Goal: Information Seeking & Learning: Learn about a topic

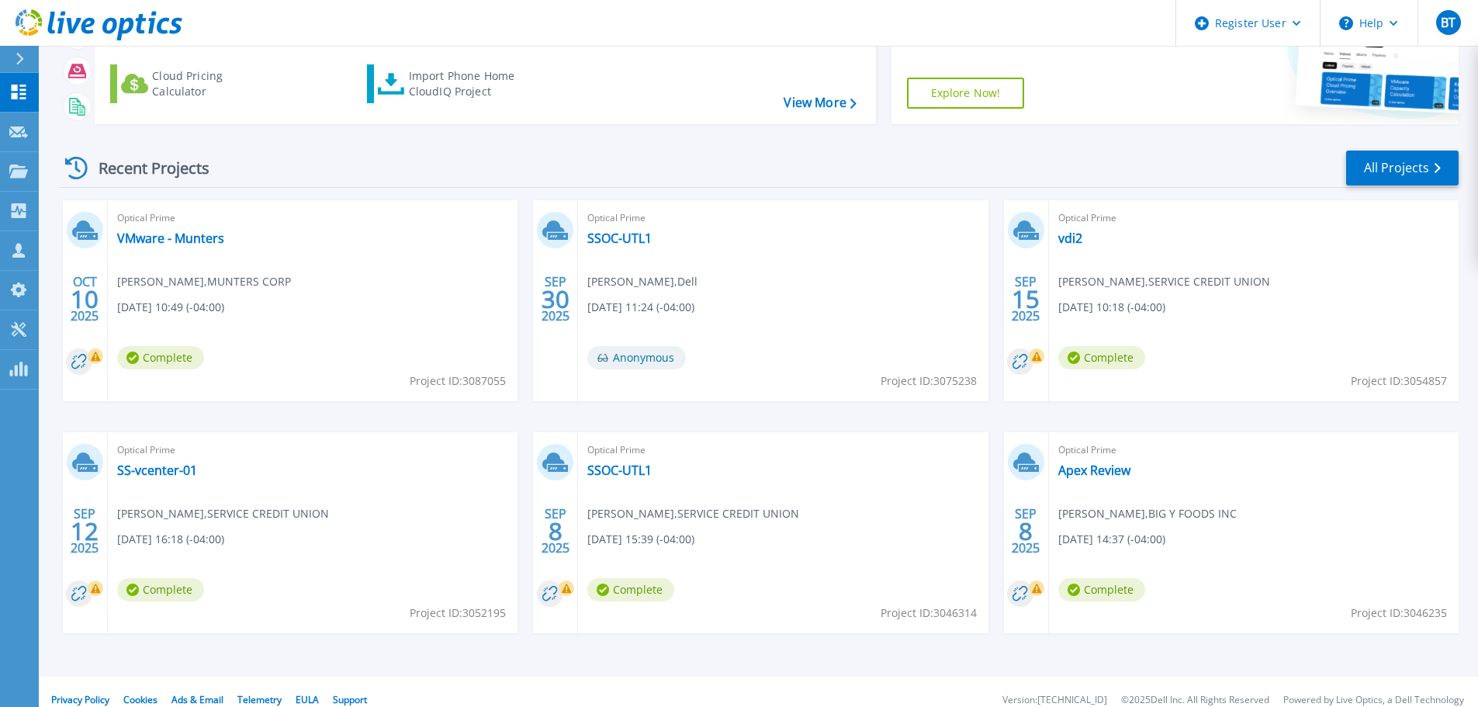
scroll to position [153, 0]
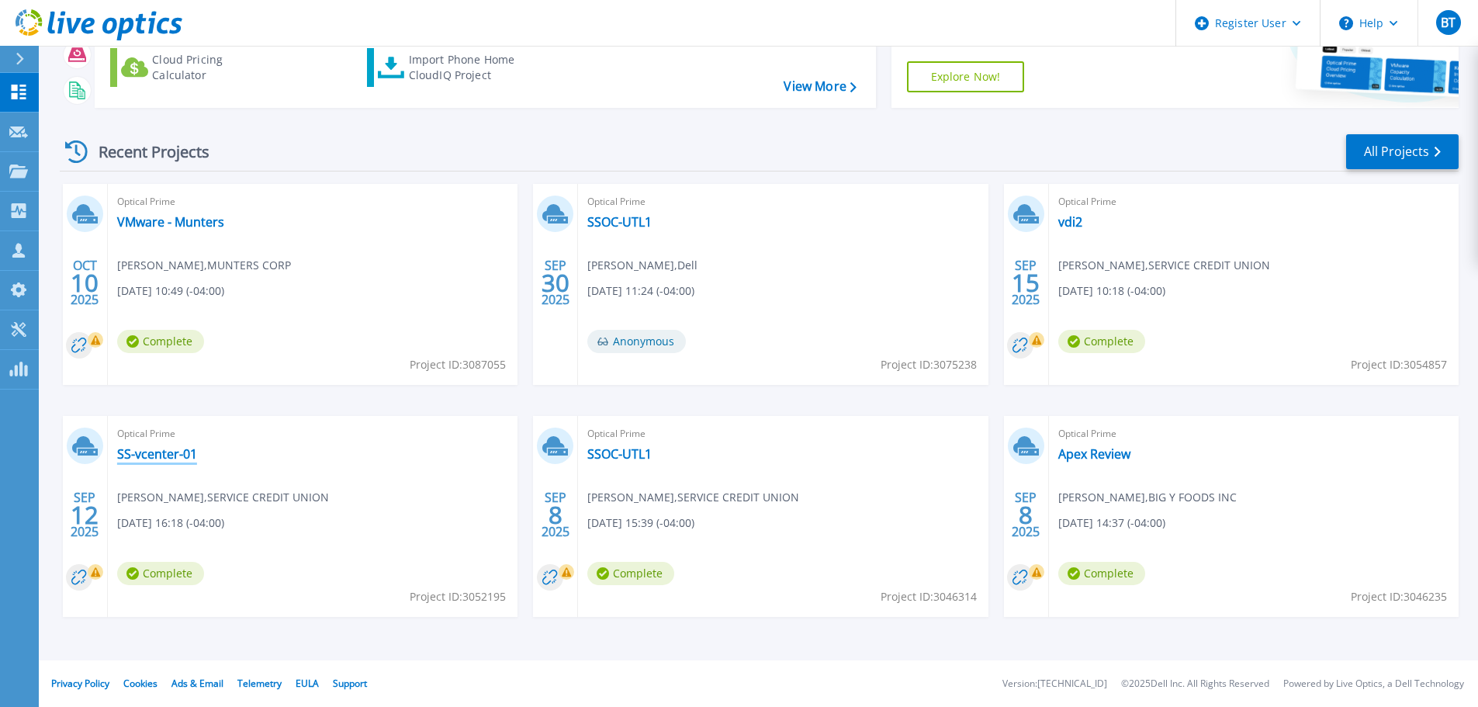
click at [173, 455] on link "SS-vcenter-01" at bounding box center [157, 454] width 80 height 16
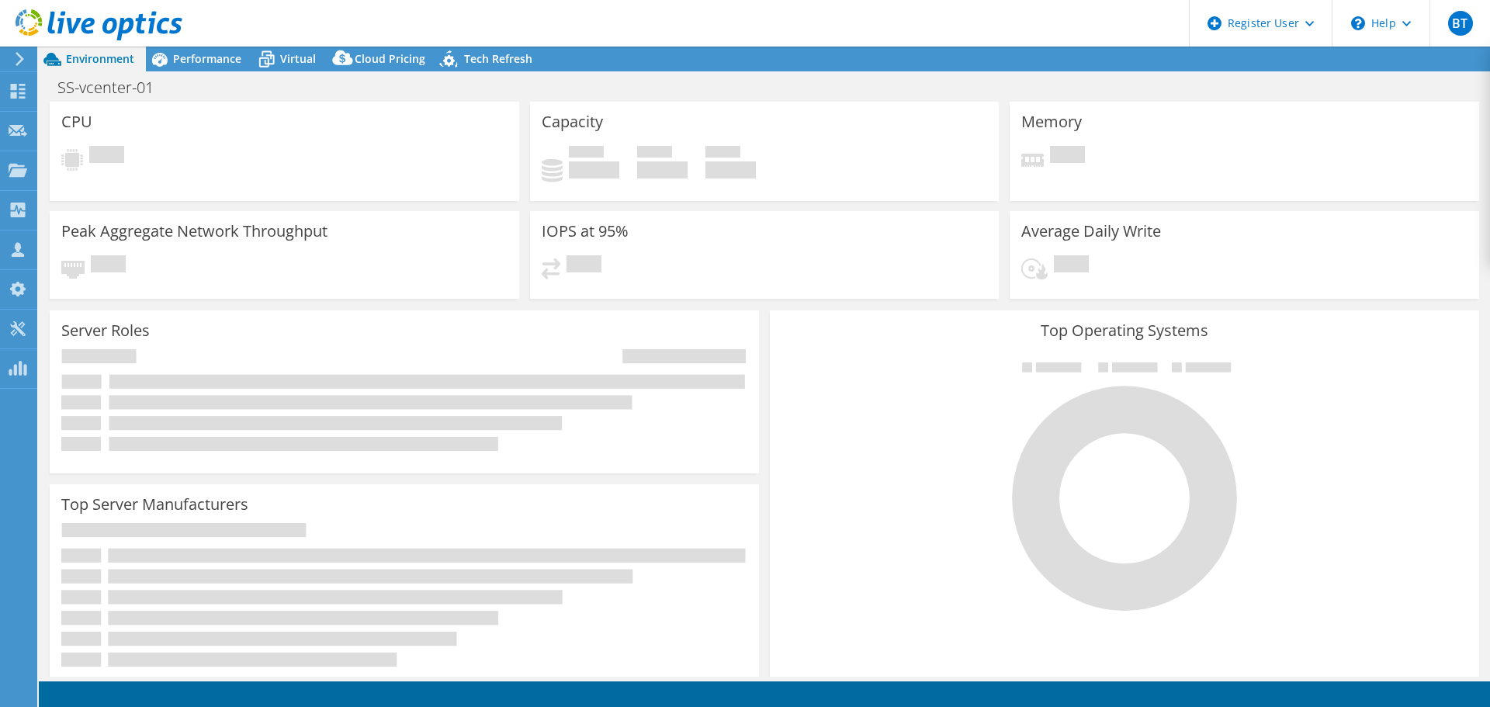
select select "USD"
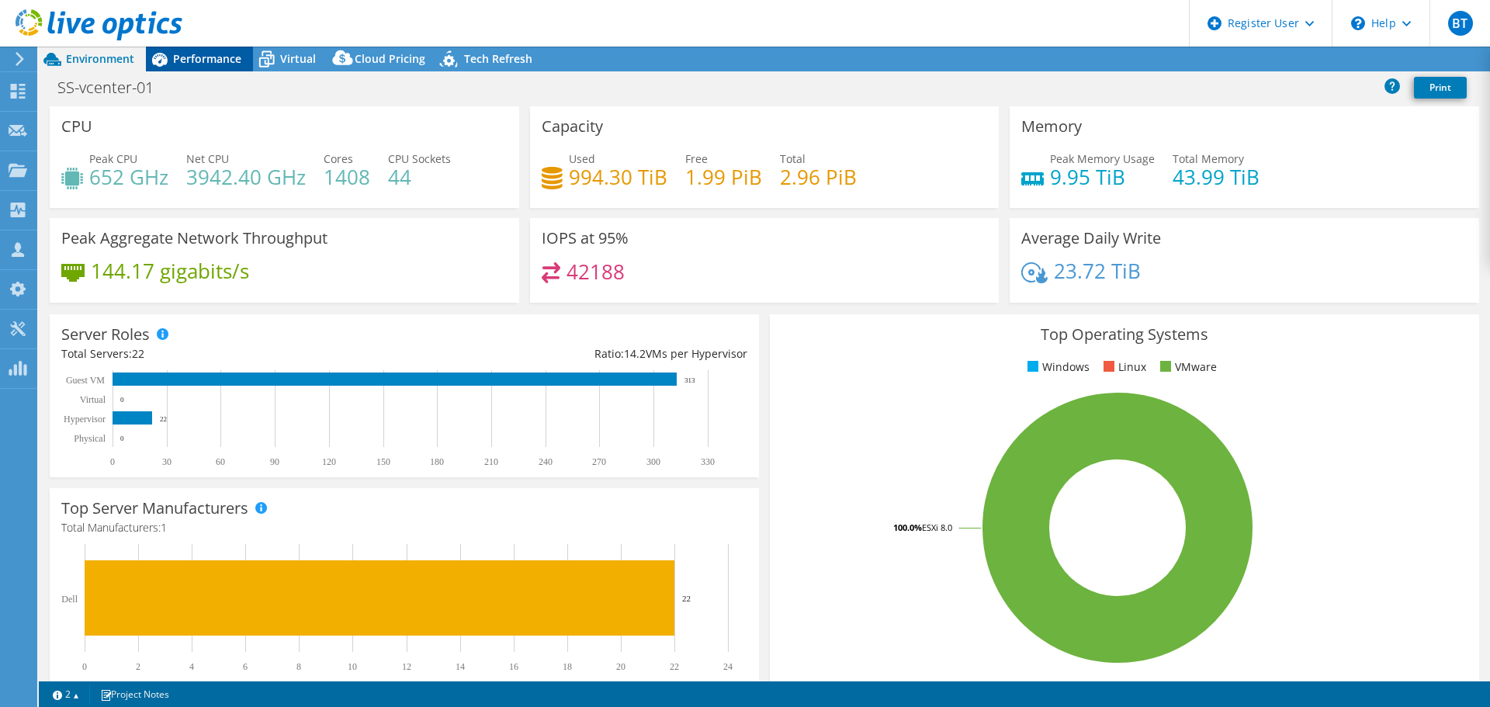
click at [204, 54] on span "Performance" at bounding box center [207, 58] width 68 height 15
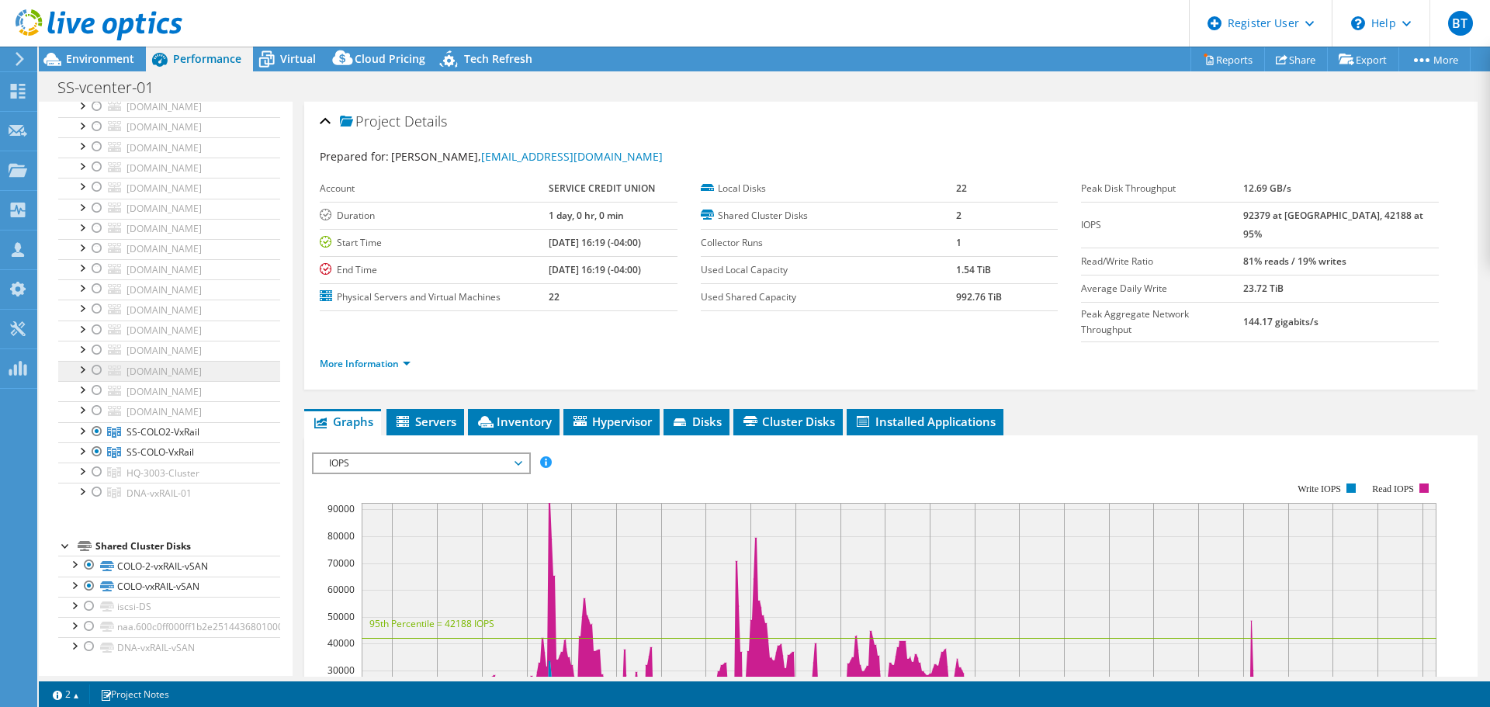
scroll to position [1087, 0]
click at [80, 438] on div at bounding box center [82, 430] width 16 height 16
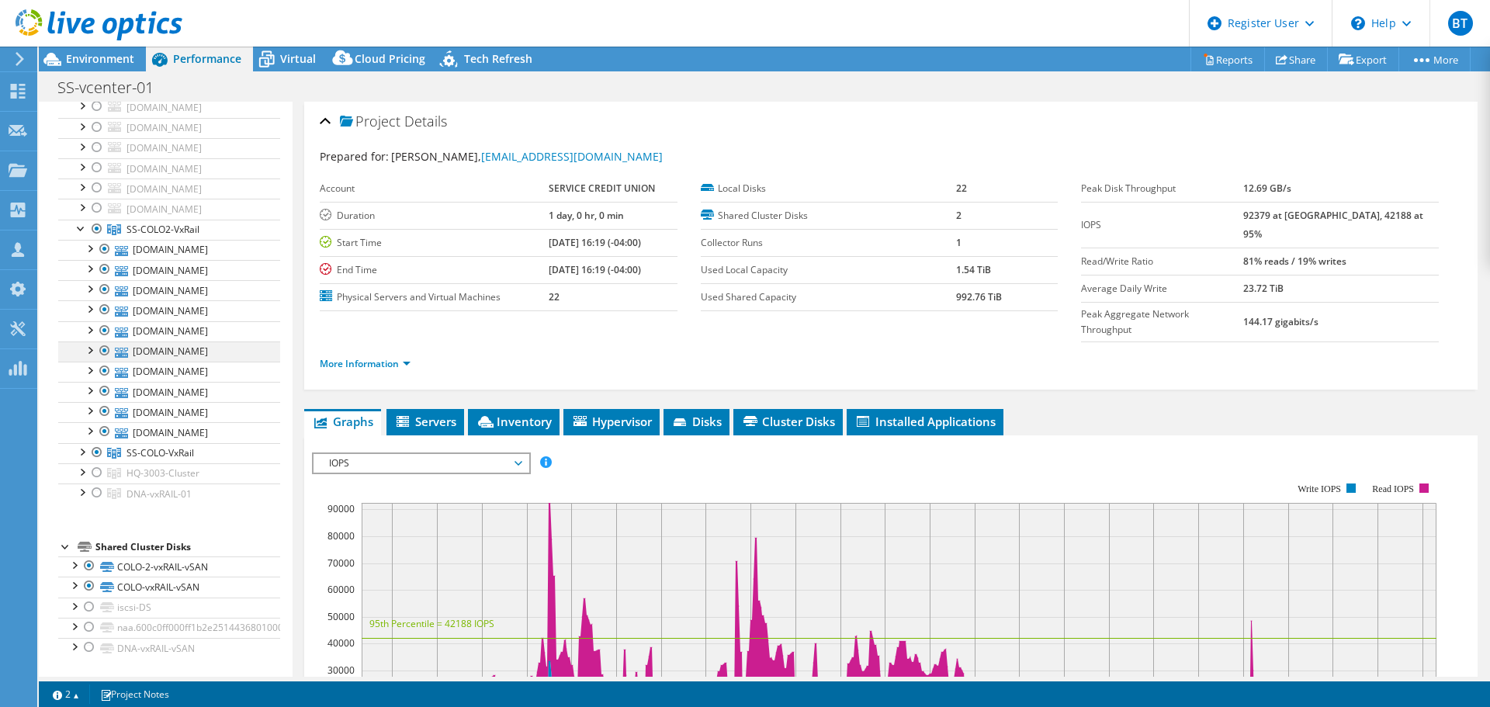
scroll to position [1312, 0]
click at [101, 355] on div at bounding box center [105, 350] width 16 height 19
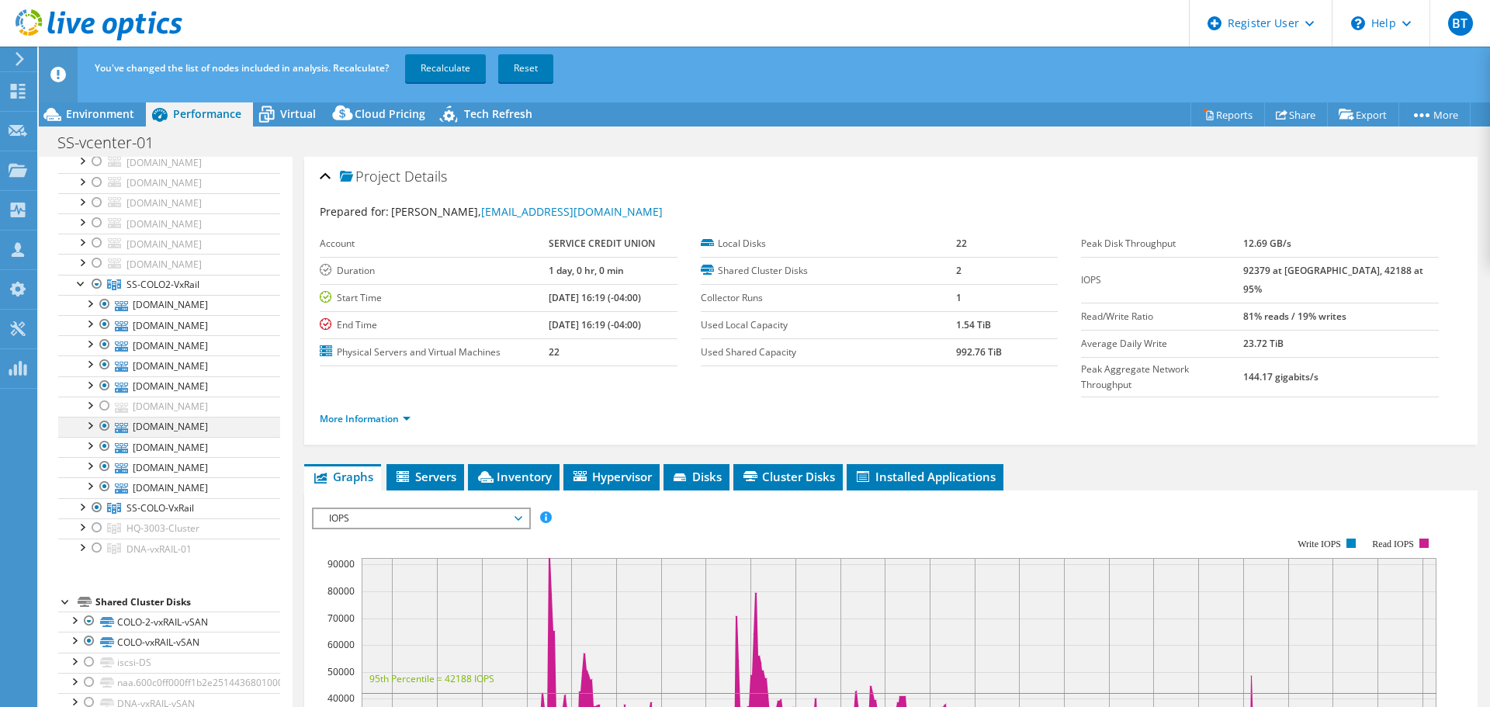
click at [106, 421] on div at bounding box center [105, 426] width 16 height 19
click at [102, 442] on div at bounding box center [105, 446] width 16 height 19
click at [99, 303] on div at bounding box center [105, 304] width 16 height 19
click at [106, 390] on div at bounding box center [105, 385] width 16 height 19
click at [108, 484] on div at bounding box center [105, 486] width 16 height 19
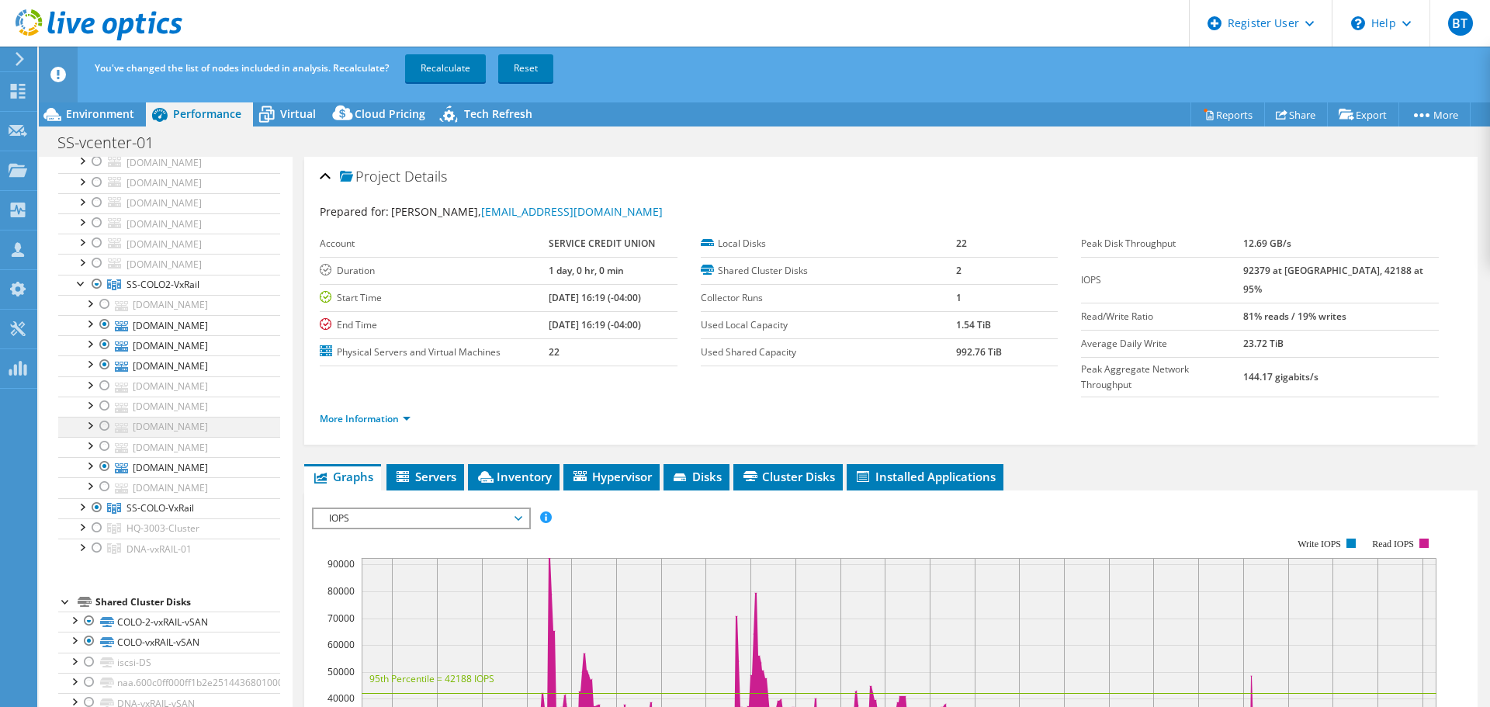
click at [103, 423] on div at bounding box center [105, 426] width 16 height 19
click at [82, 506] on div at bounding box center [82, 506] width 16 height 16
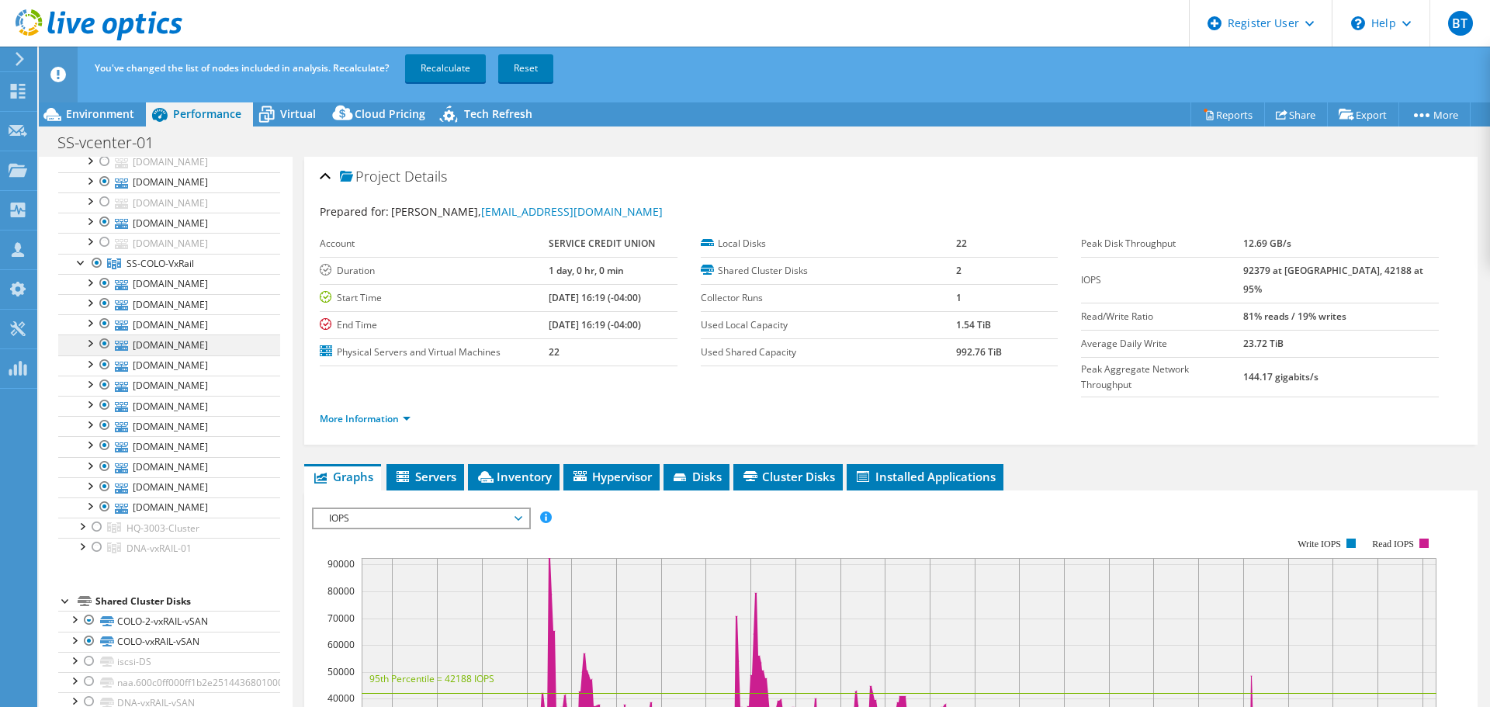
scroll to position [1544, 0]
click at [102, 293] on div at bounding box center [105, 283] width 16 height 19
click at [104, 374] on div at bounding box center [105, 364] width 16 height 19
click at [105, 414] on div at bounding box center [105, 405] width 16 height 19
click at [105, 435] on div at bounding box center [105, 425] width 16 height 19
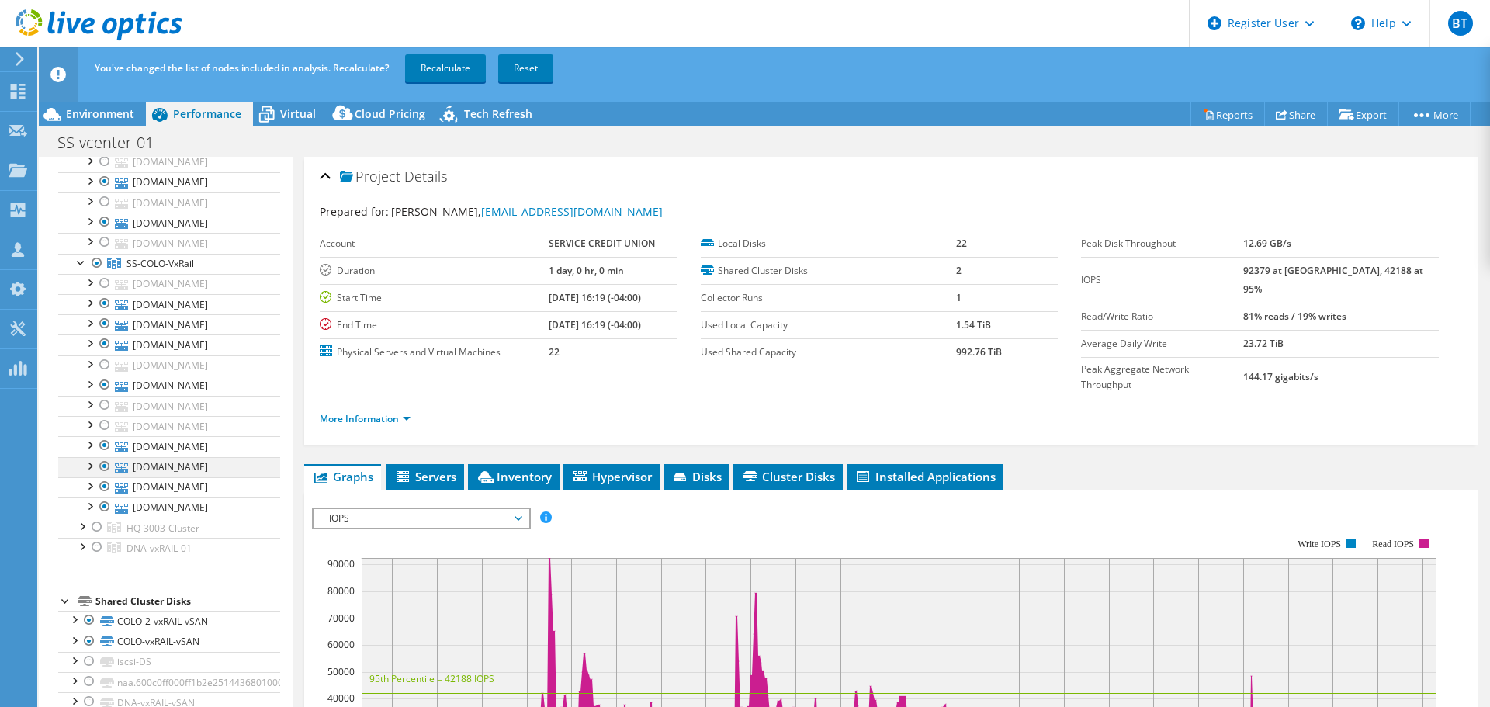
click at [105, 476] on div at bounding box center [105, 466] width 16 height 19
click at [103, 496] on div at bounding box center [105, 486] width 16 height 19
click at [453, 64] on link "Recalculate" at bounding box center [445, 68] width 81 height 28
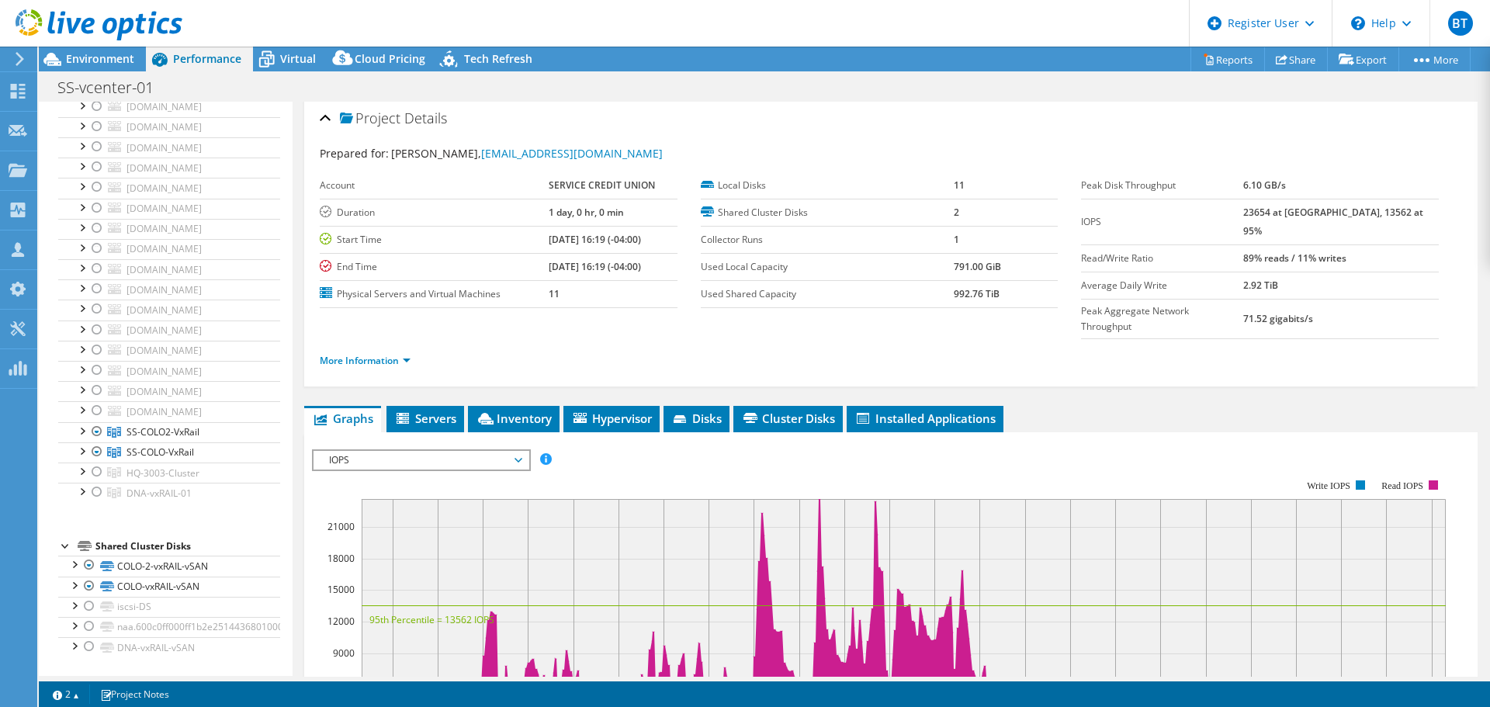
scroll to position [0, 0]
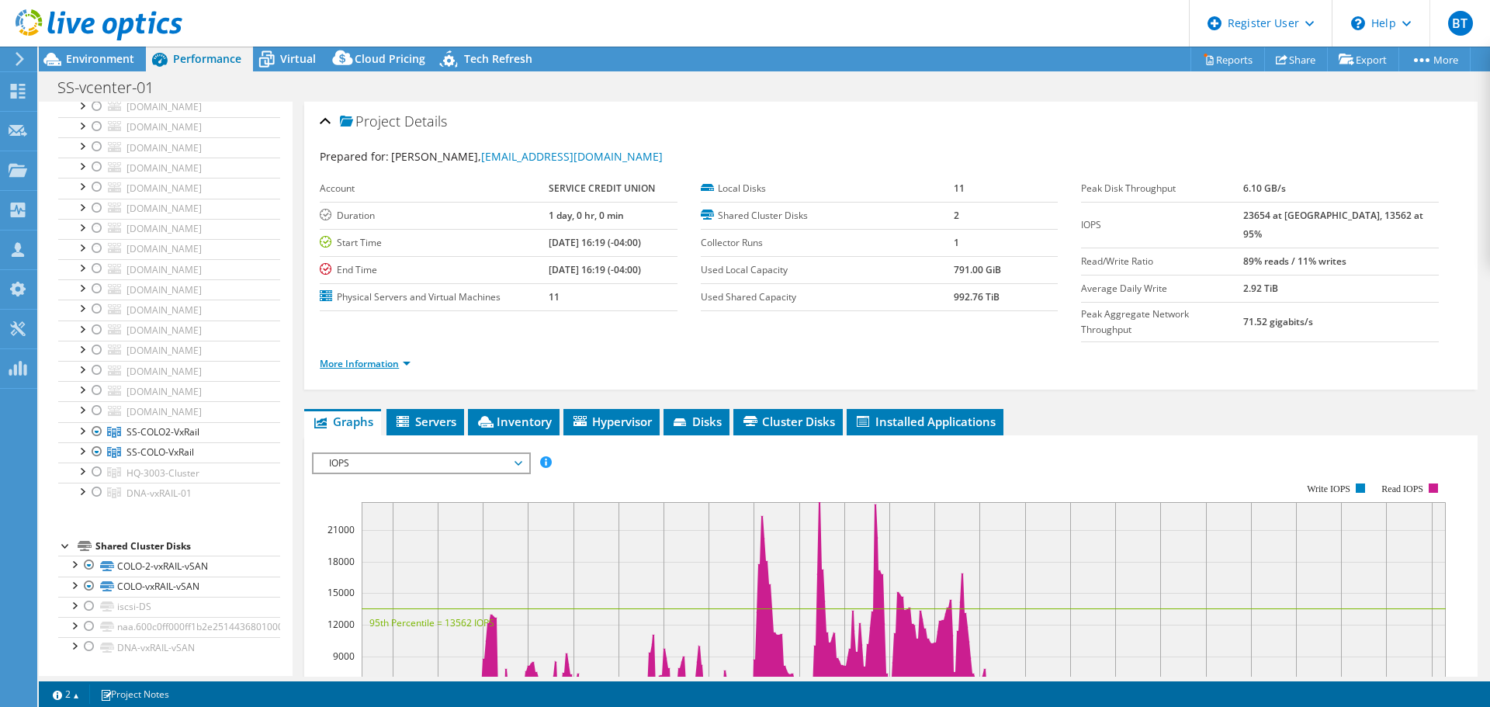
click at [386, 357] on link "More Information" at bounding box center [365, 363] width 91 height 13
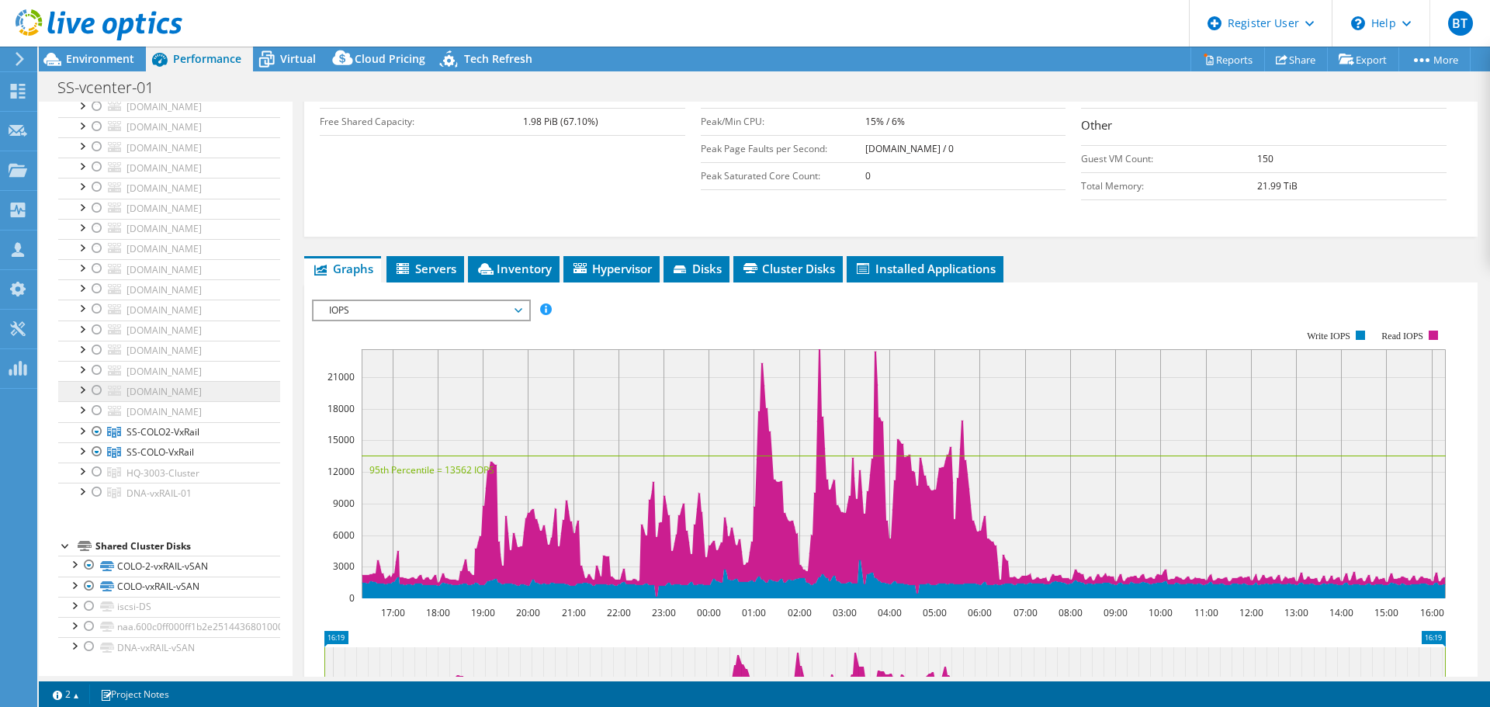
scroll to position [1108, 0]
click at [295, 61] on span "Virtual" at bounding box center [298, 58] width 36 height 15
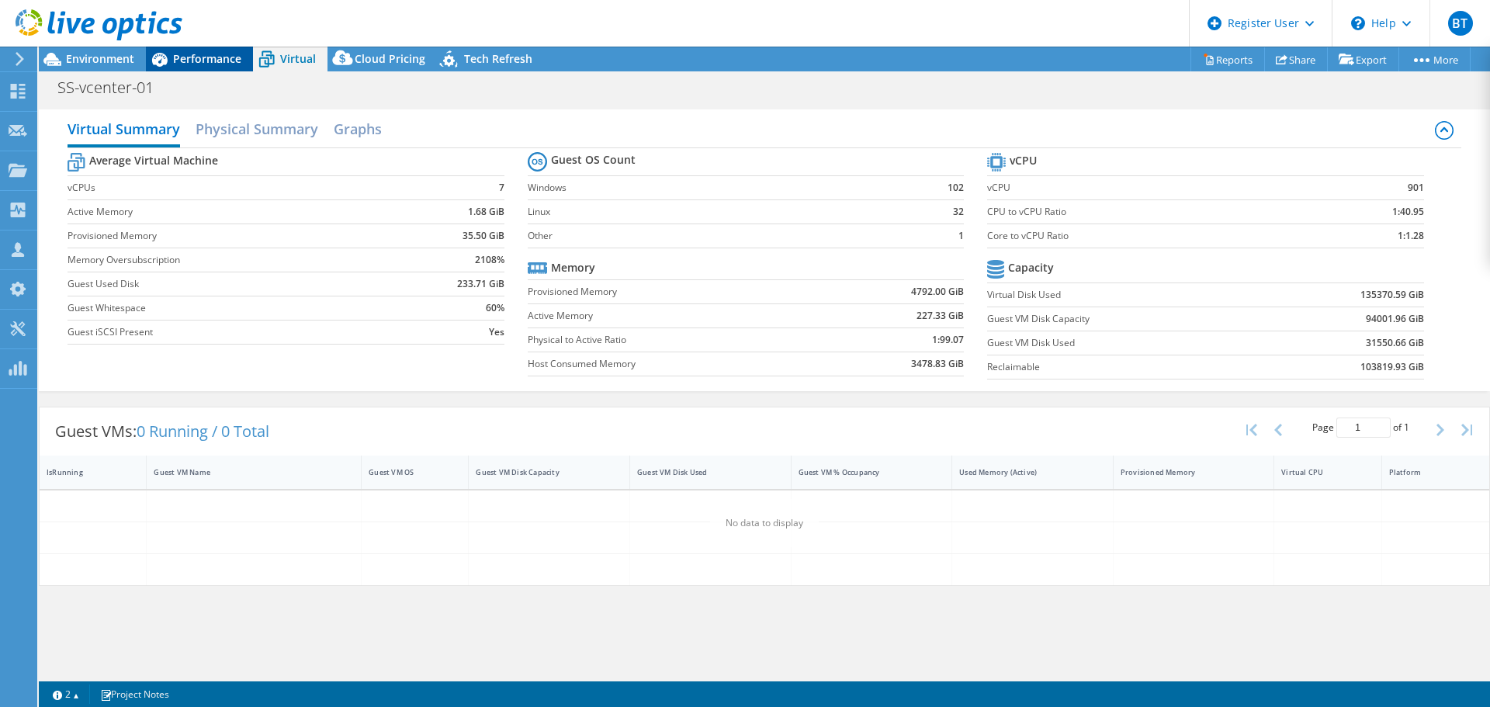
scroll to position [0, 0]
click at [238, 59] on span "Performance" at bounding box center [207, 58] width 68 height 15
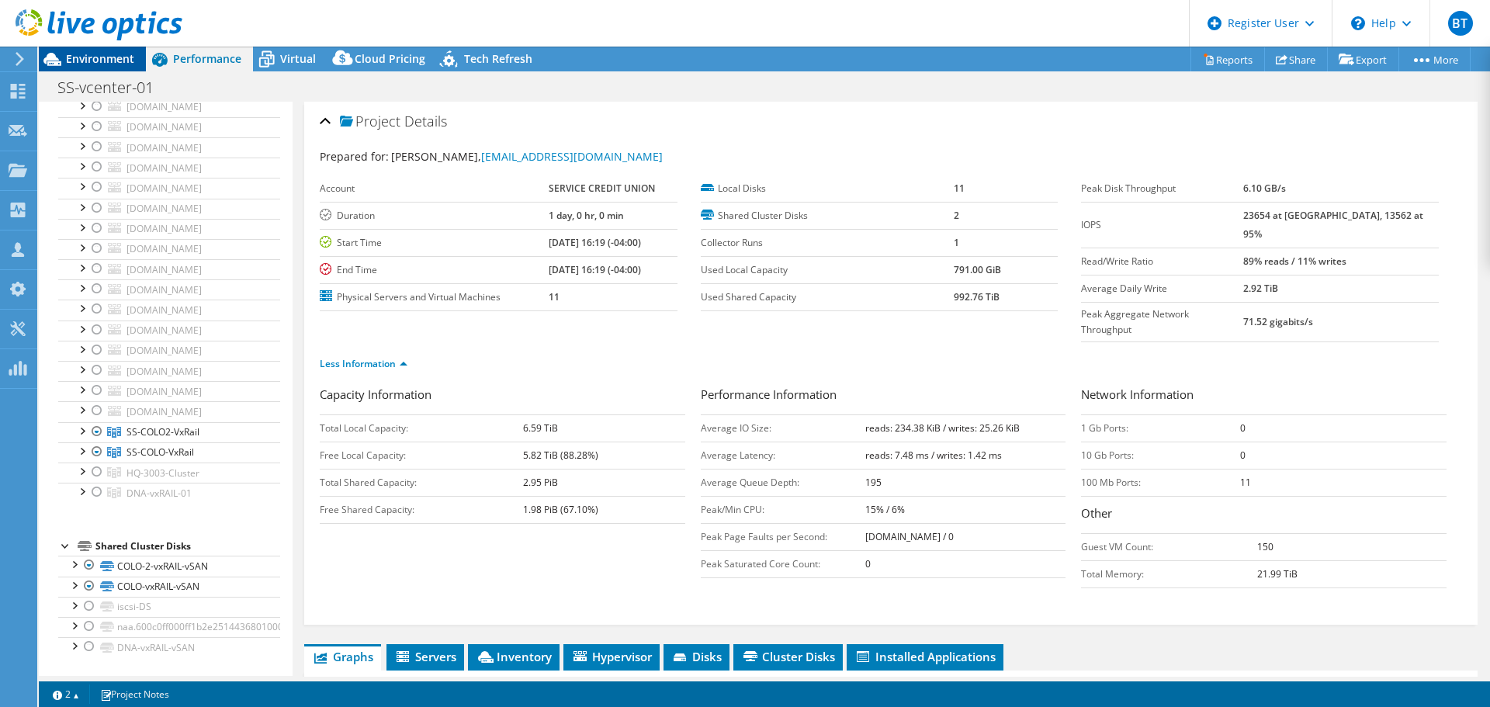
click at [123, 61] on span "Environment" at bounding box center [100, 58] width 68 height 15
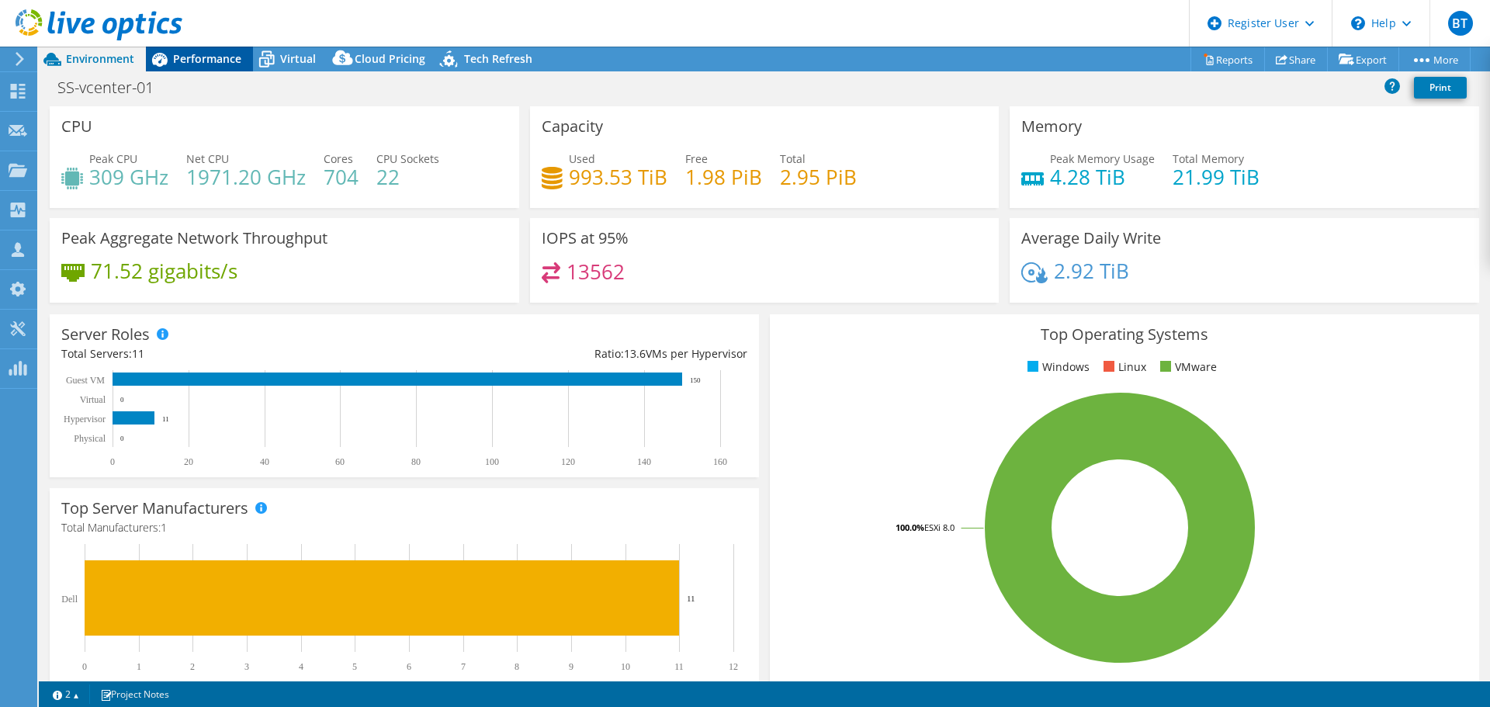
click at [211, 52] on span "Performance" at bounding box center [207, 58] width 68 height 15
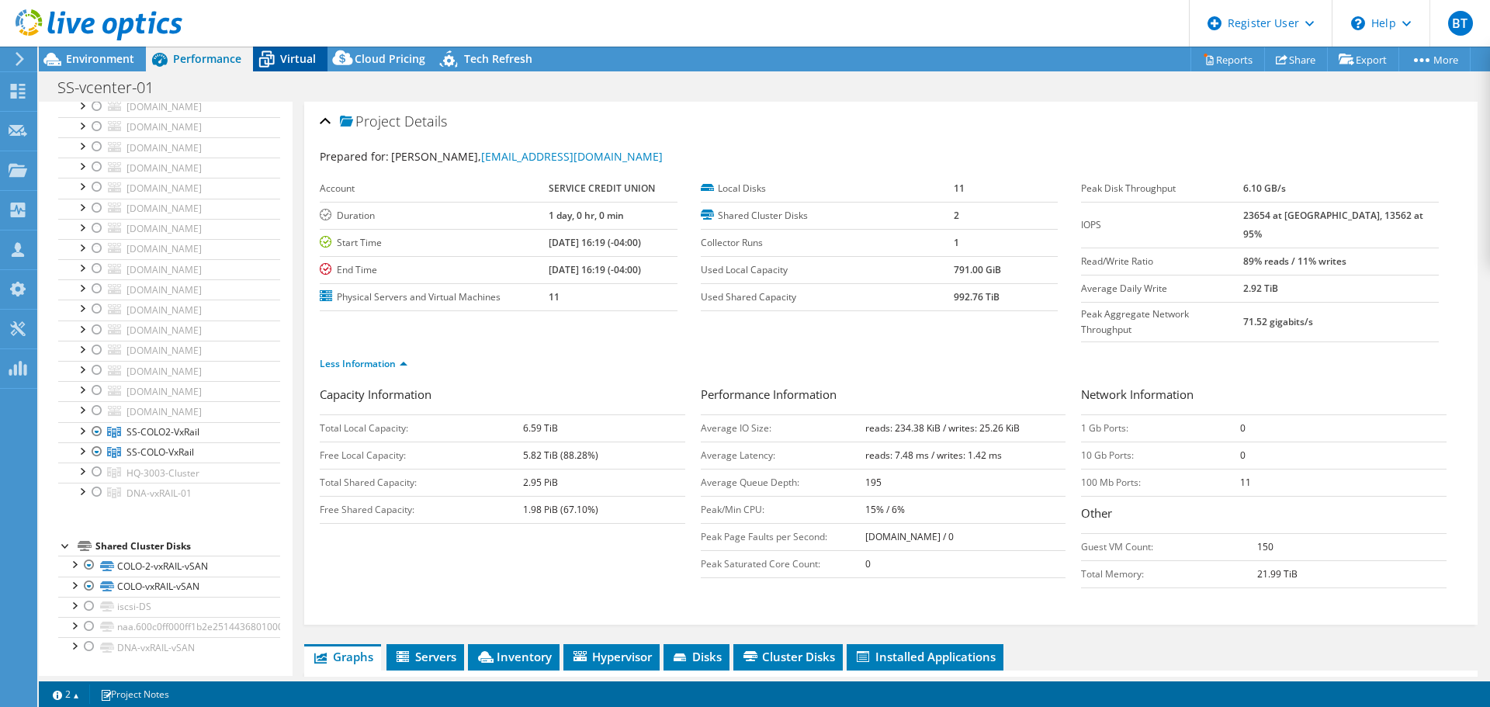
click at [285, 57] on span "Virtual" at bounding box center [298, 58] width 36 height 15
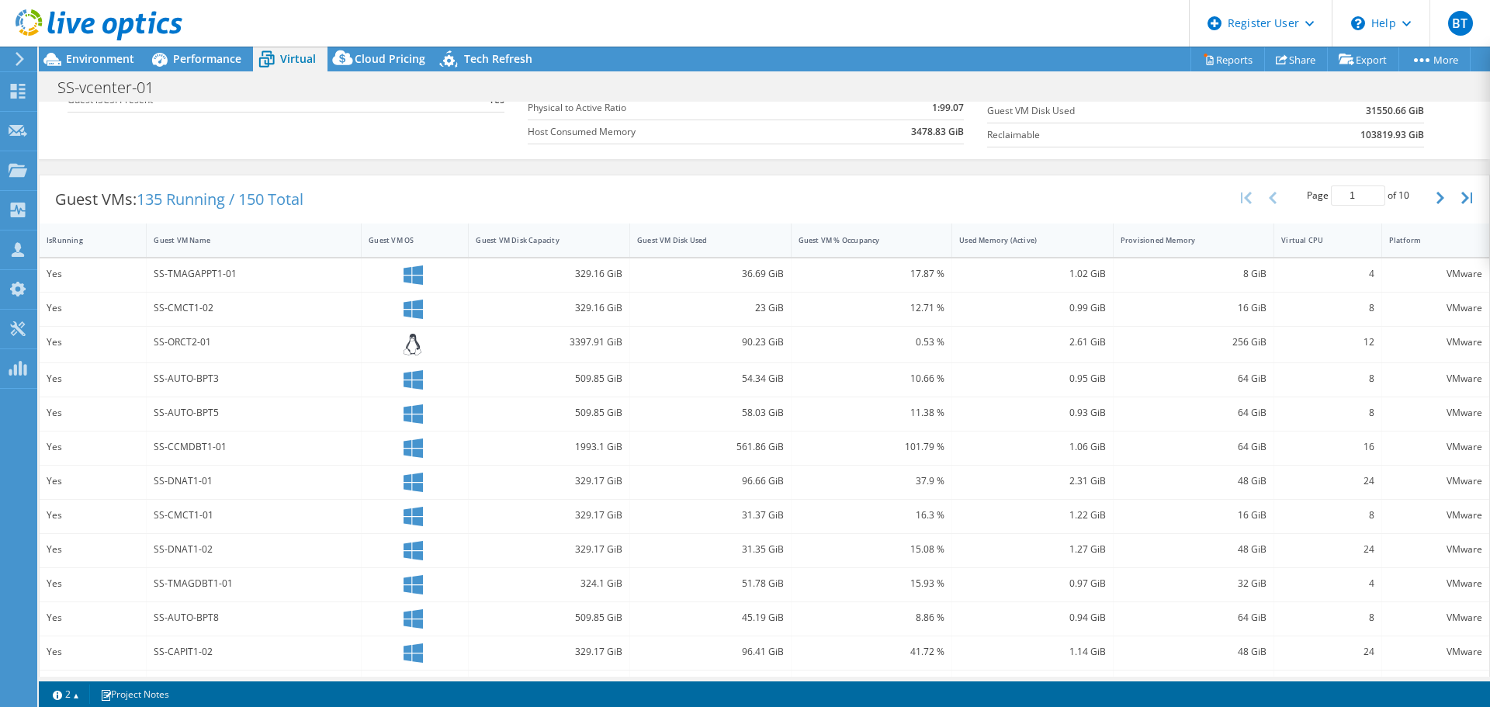
scroll to position [233, 0]
click at [723, 239] on div "Guest VM Disk Used" at bounding box center [701, 239] width 128 height 10
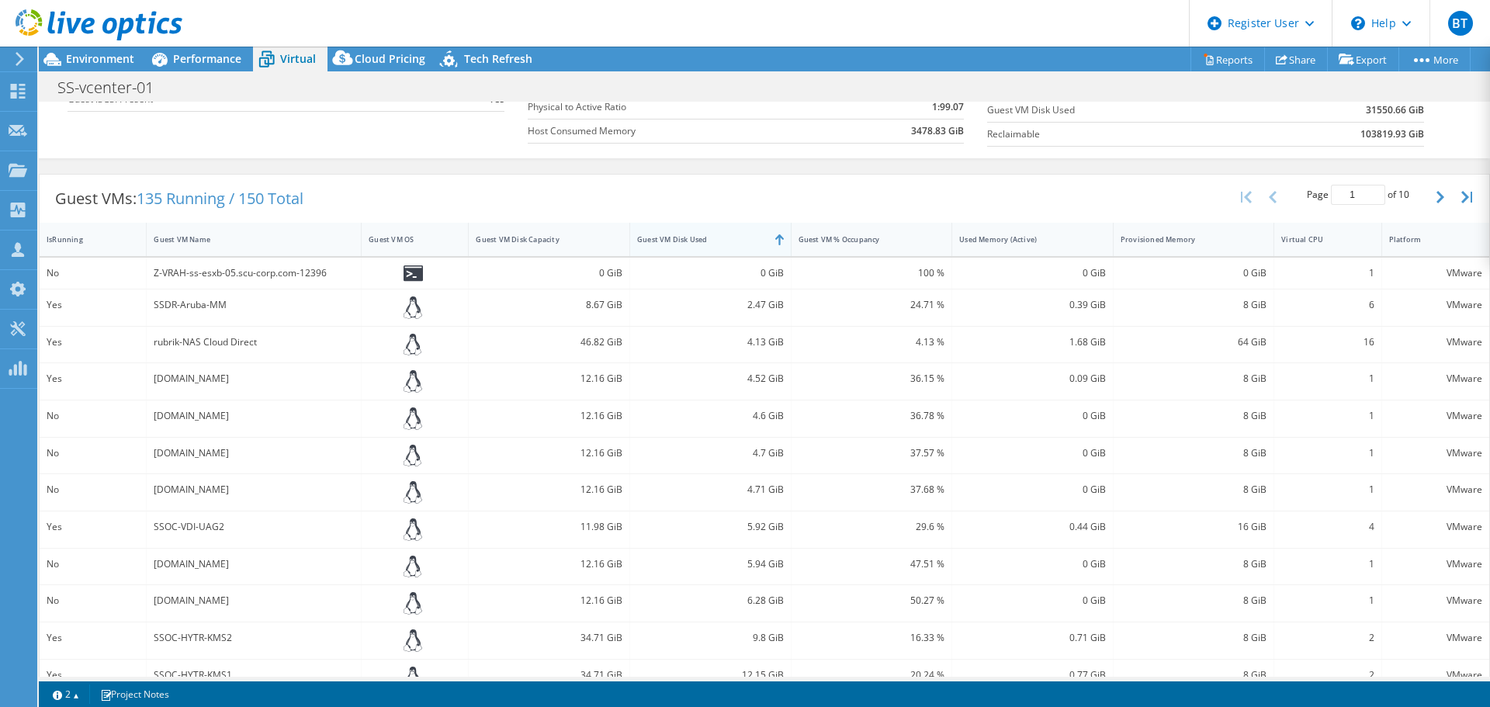
click at [723, 239] on div "Guest VM Disk Used" at bounding box center [701, 239] width 128 height 10
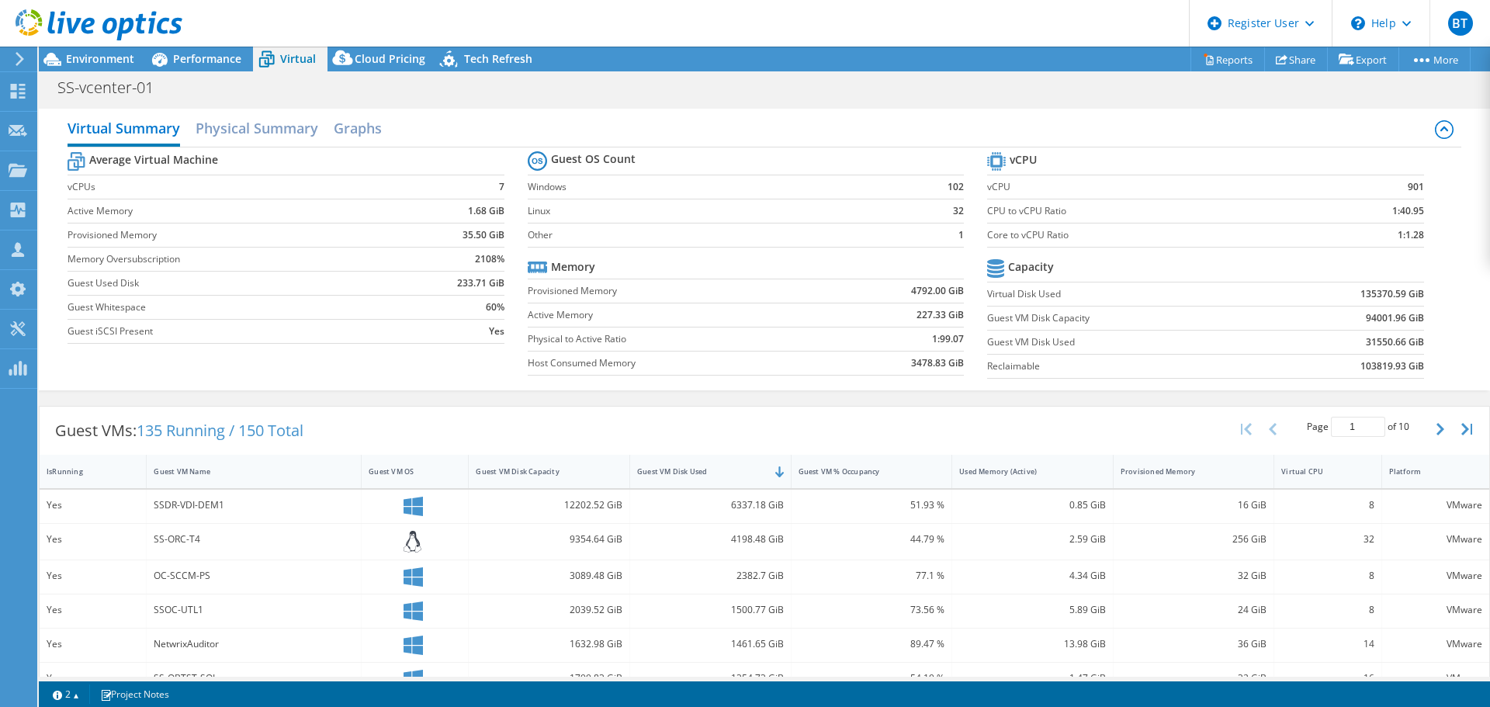
scroll to position [0, 0]
click at [464, 58] on span "Tech Refresh" at bounding box center [498, 58] width 68 height 15
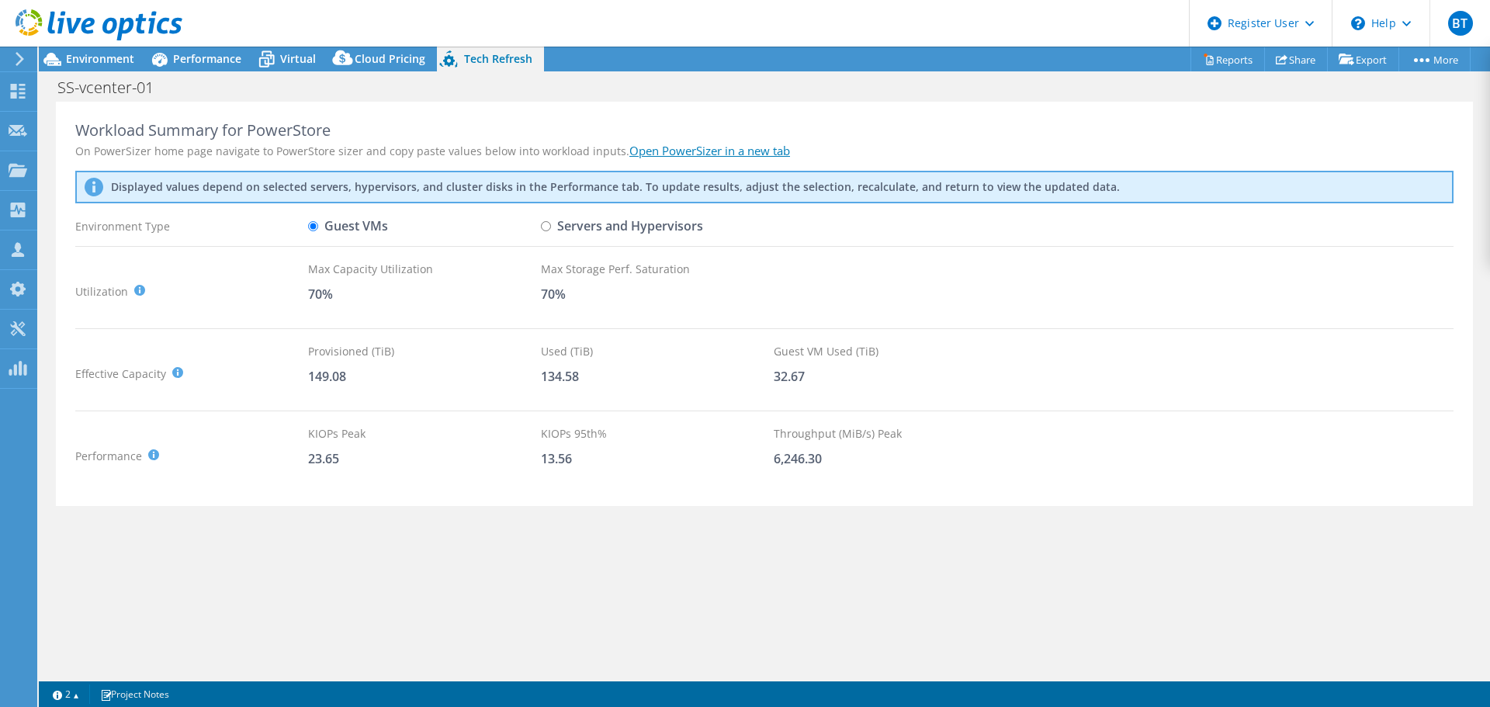
click at [549, 223] on input "Servers and Hypervisors" at bounding box center [546, 226] width 10 height 10
radio input "true"
click at [549, 223] on input "Servers and Hypervisors" at bounding box center [546, 226] width 10 height 10
click at [314, 228] on input "Guest VMs" at bounding box center [313, 226] width 10 height 10
radio input "true"
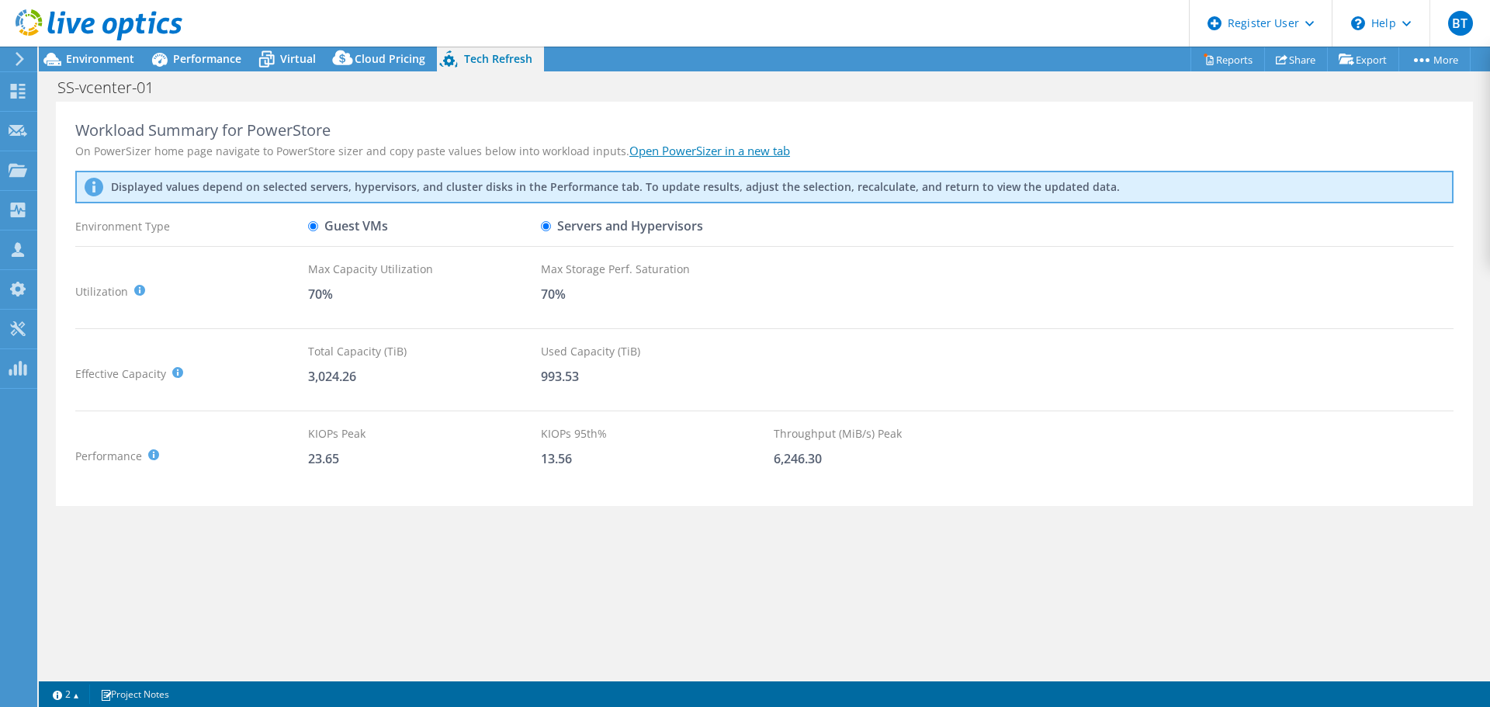
radio input "false"
